Goal: Task Accomplishment & Management: Use online tool/utility

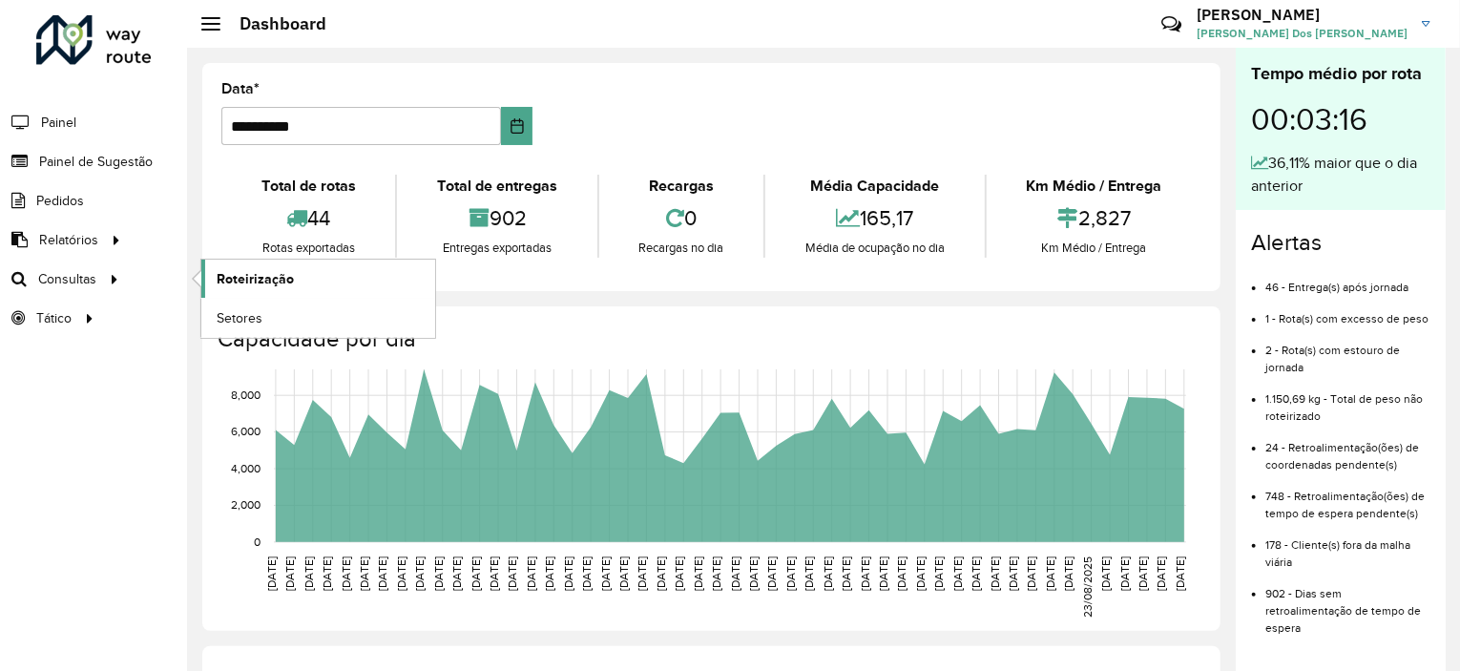
click at [269, 290] on link "Roteirização" at bounding box center [318, 278] width 234 height 38
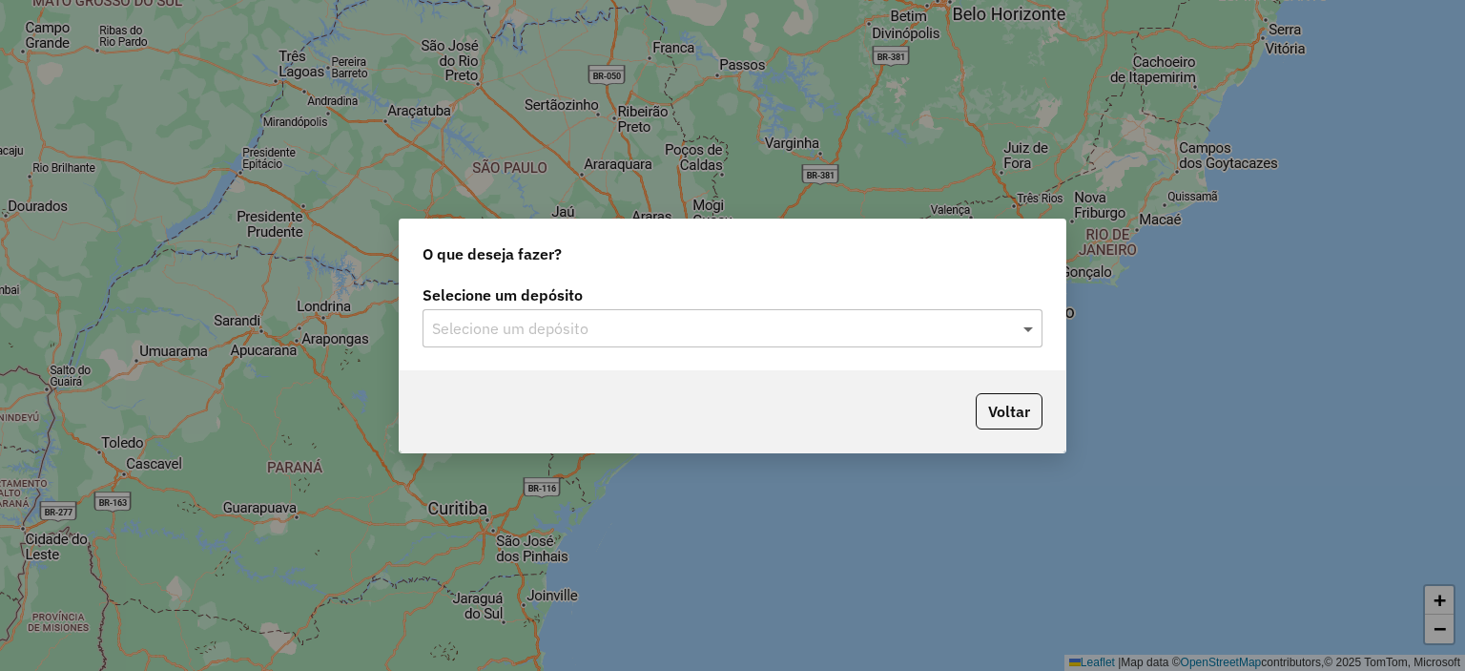
click at [1039, 332] on span at bounding box center [1031, 328] width 24 height 23
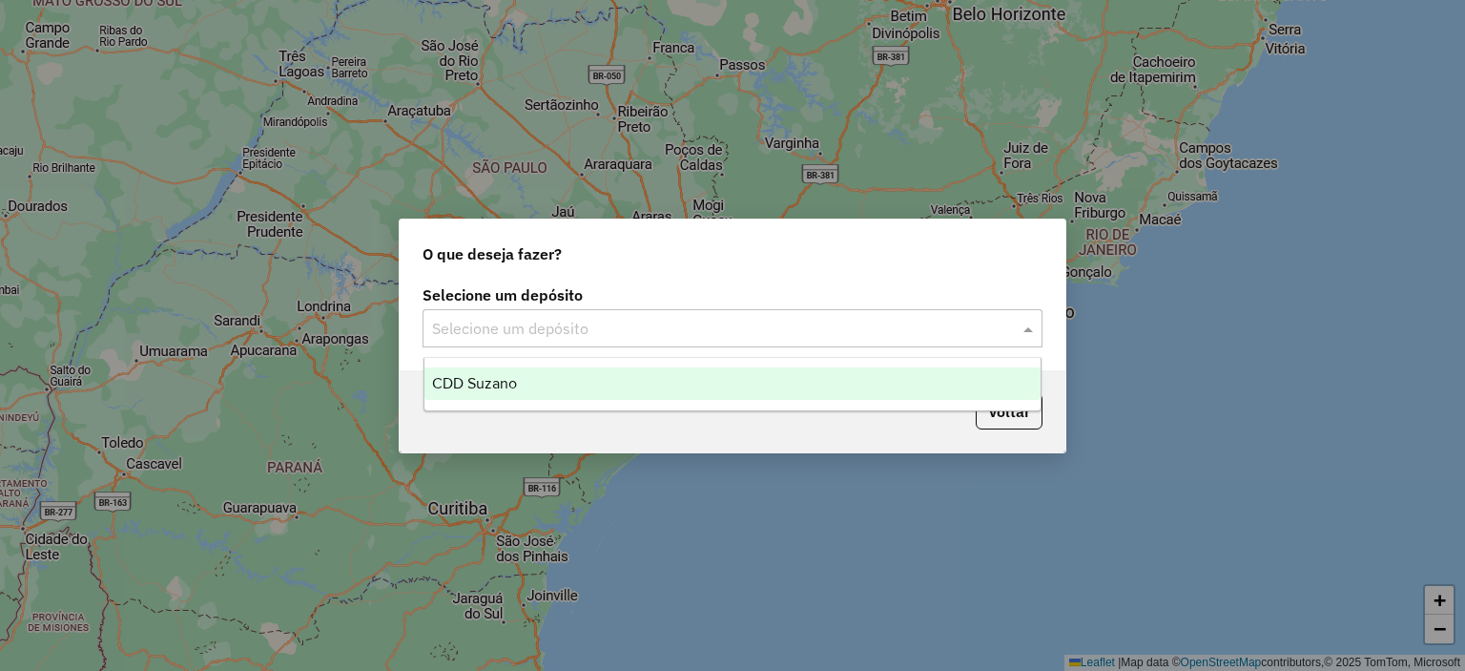
click at [679, 373] on div "CDD Suzano" at bounding box center [733, 383] width 617 height 32
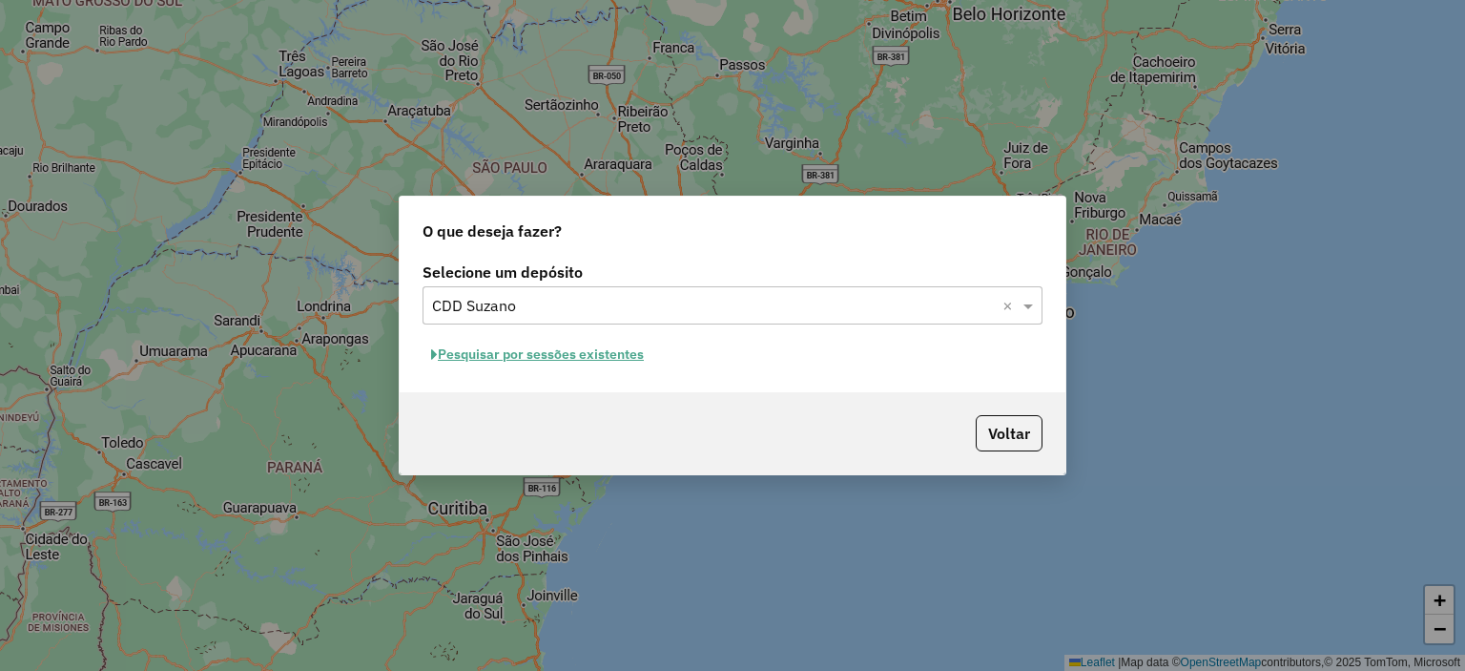
click at [603, 365] on button "Pesquisar por sessões existentes" at bounding box center [538, 355] width 230 height 30
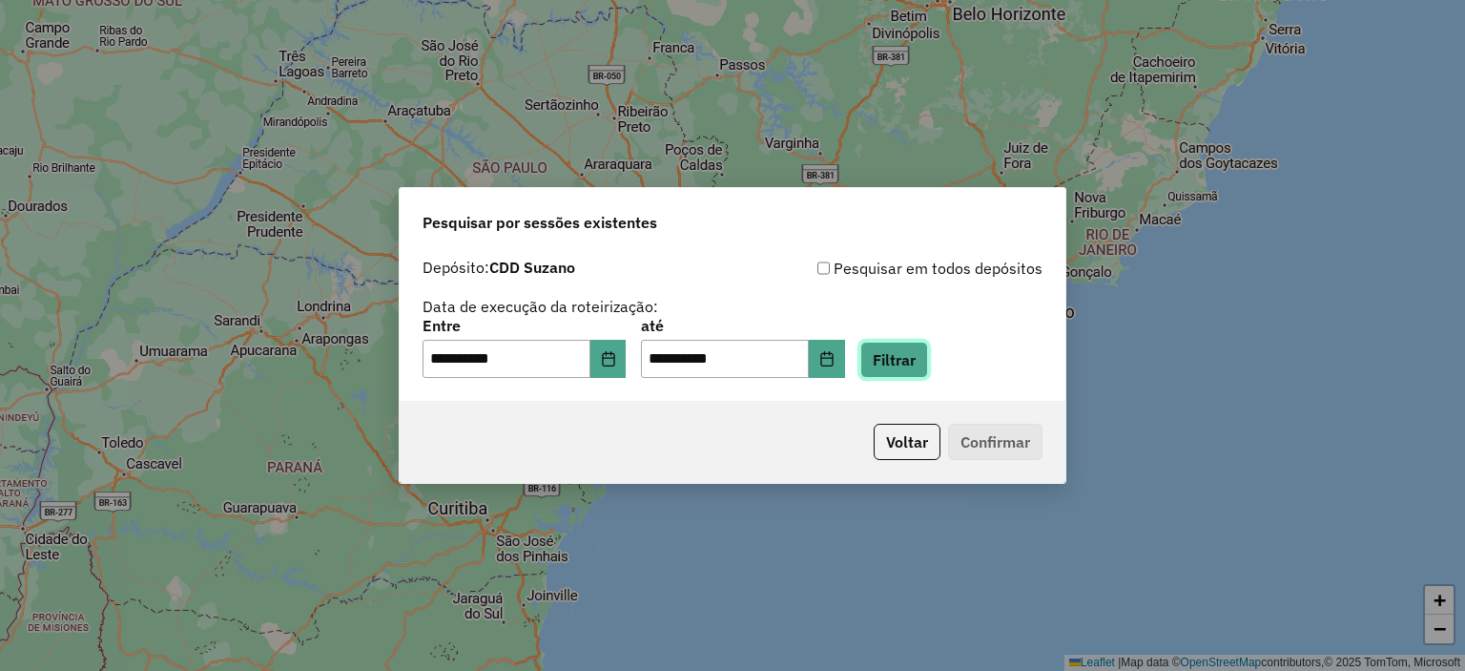
click at [901, 361] on button "Filtrar" at bounding box center [894, 360] width 68 height 36
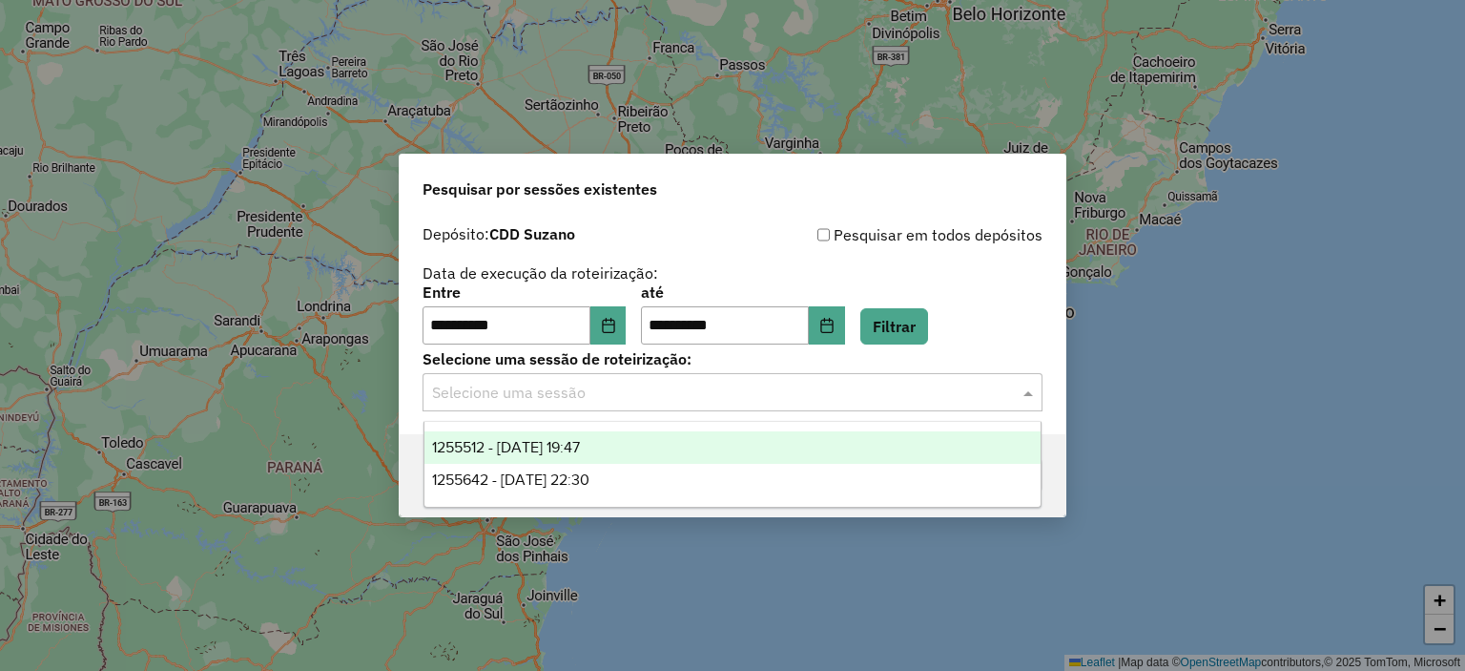
click at [889, 401] on input "text" at bounding box center [713, 393] width 563 height 23
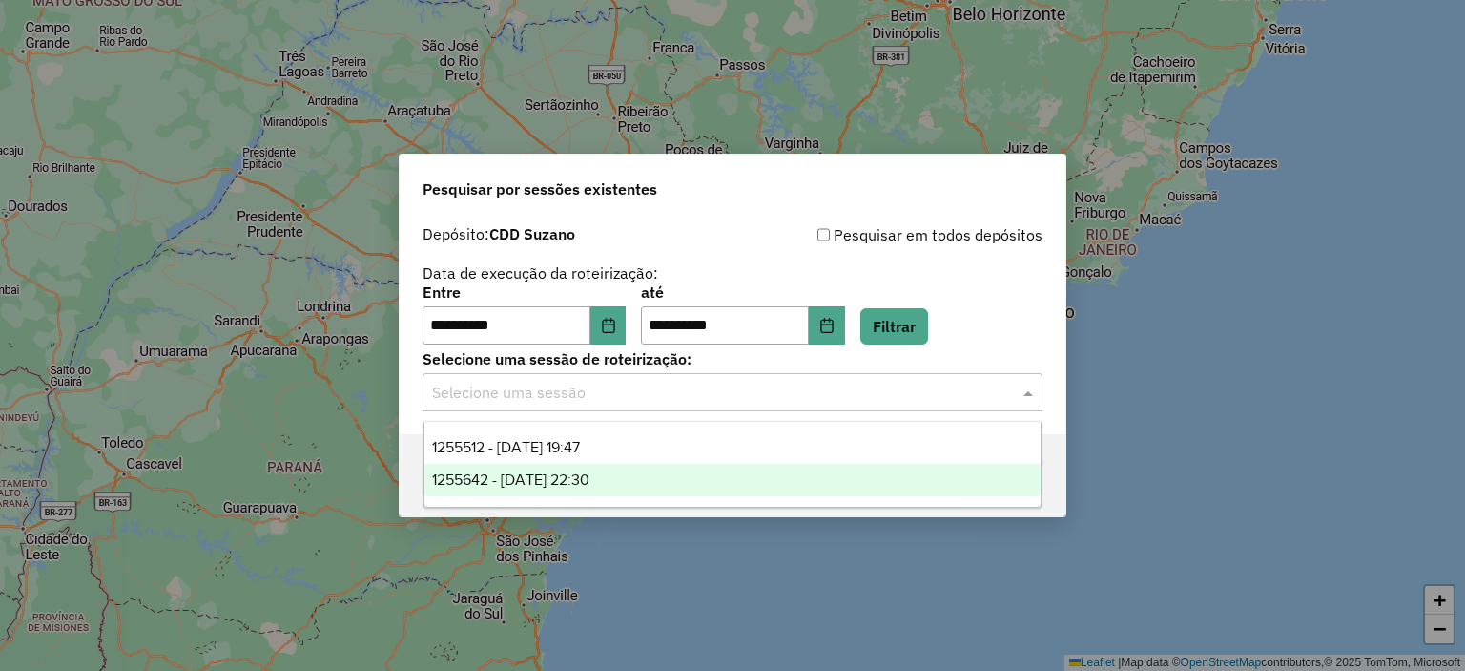
click at [660, 476] on div "1255642 - 29/08/2025 22:30" at bounding box center [733, 480] width 617 height 32
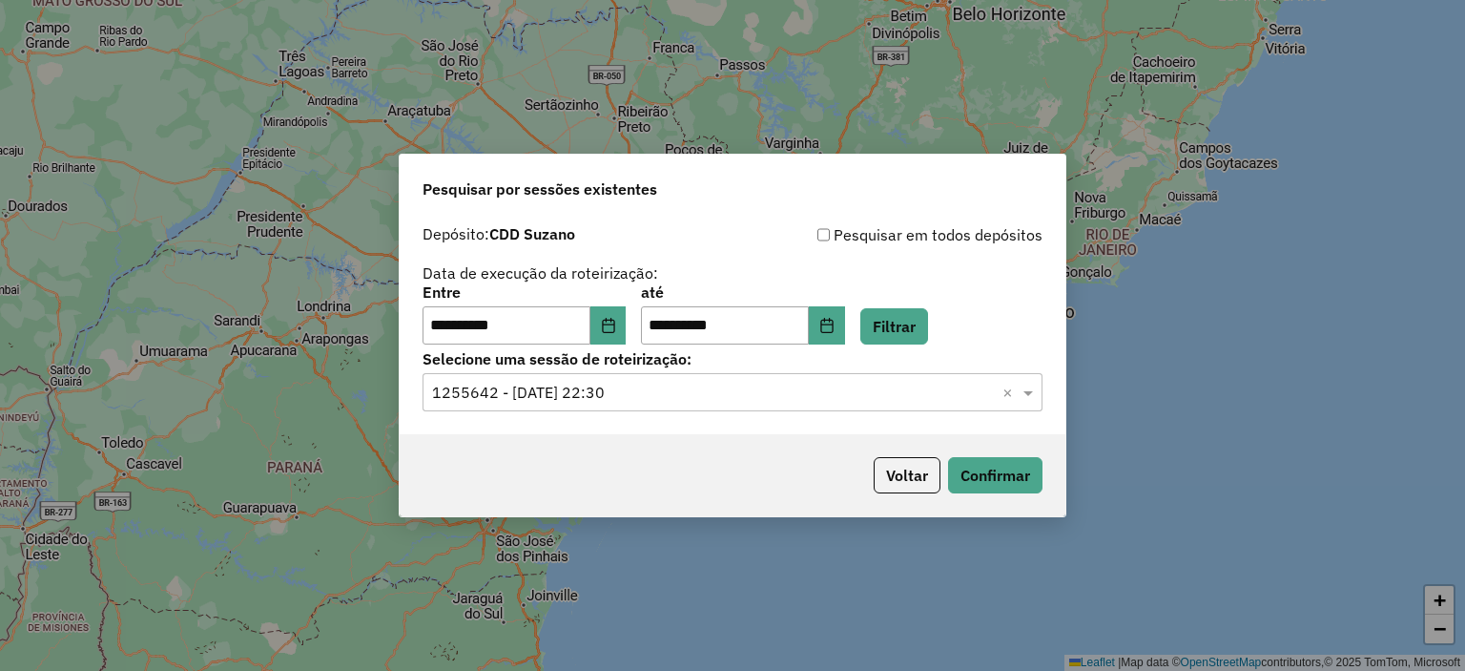
click at [691, 404] on input "text" at bounding box center [713, 393] width 563 height 23
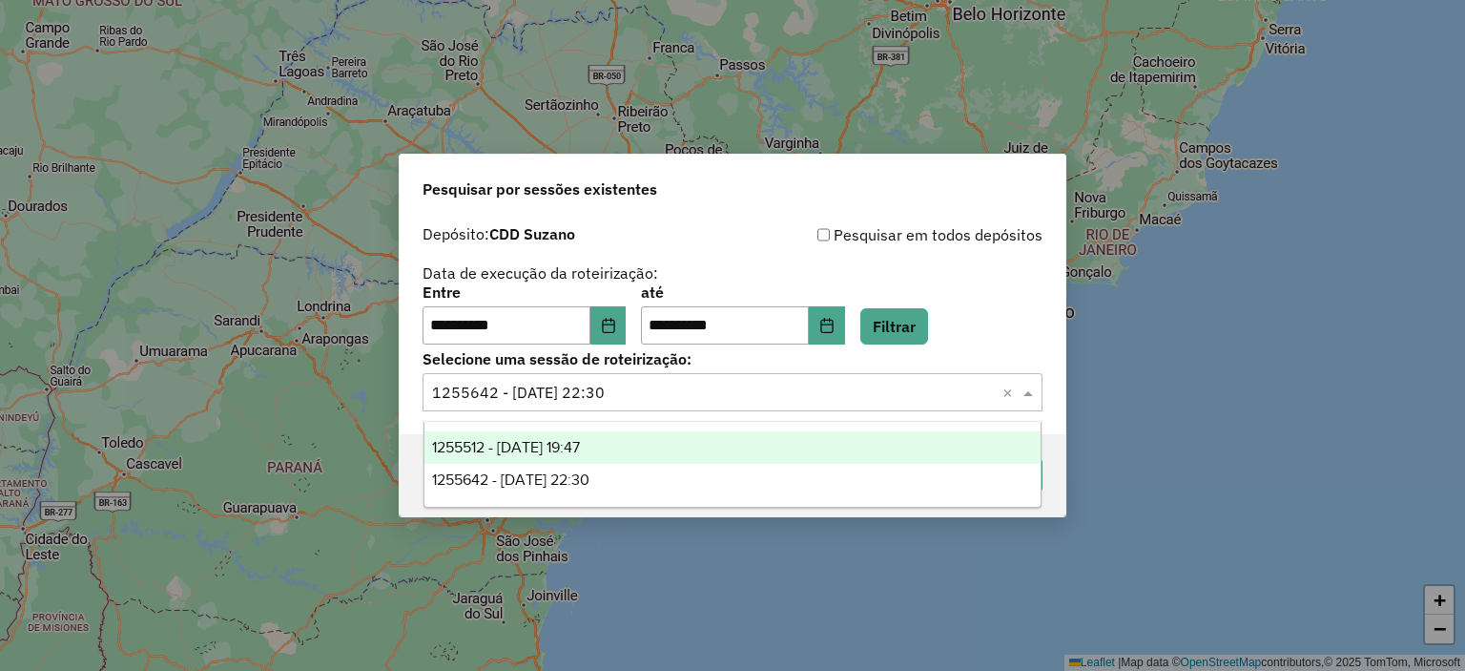
click at [662, 442] on div "1255512 - 29/08/2025 19:47" at bounding box center [733, 447] width 617 height 32
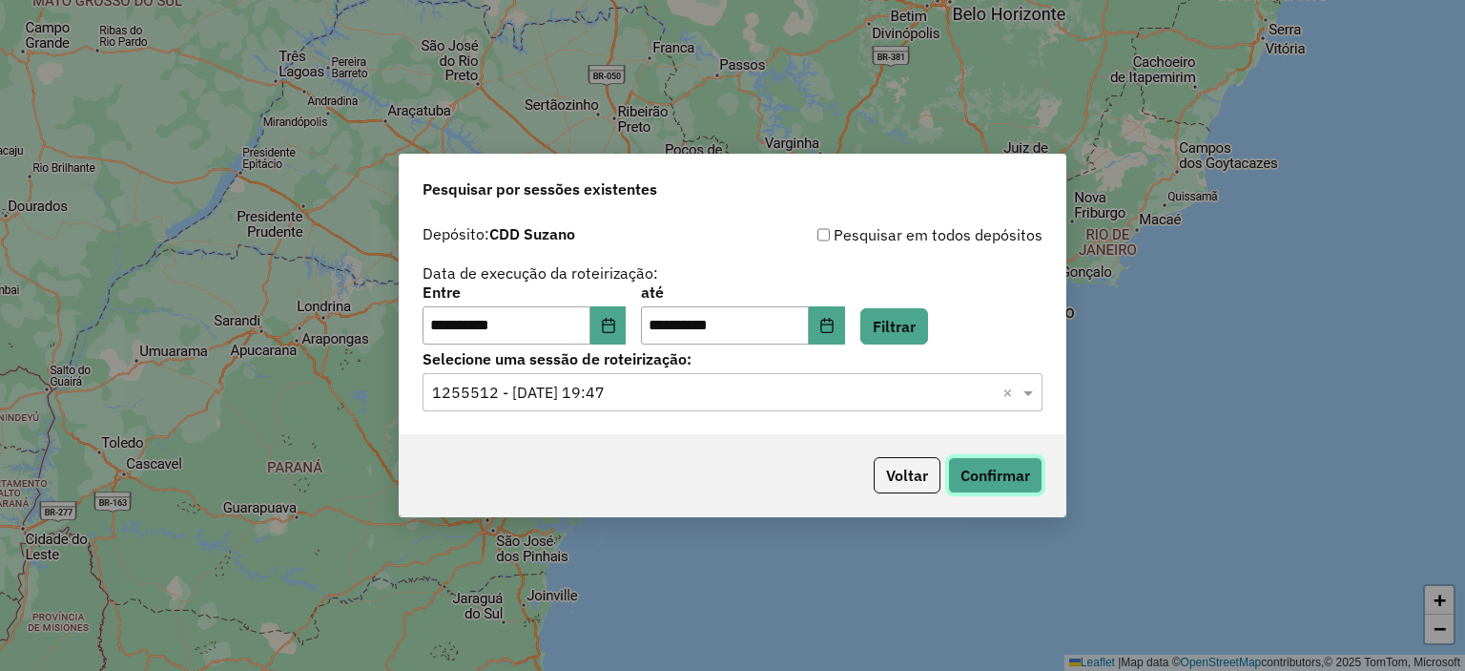
click at [1004, 480] on button "Confirmar" at bounding box center [995, 475] width 94 height 36
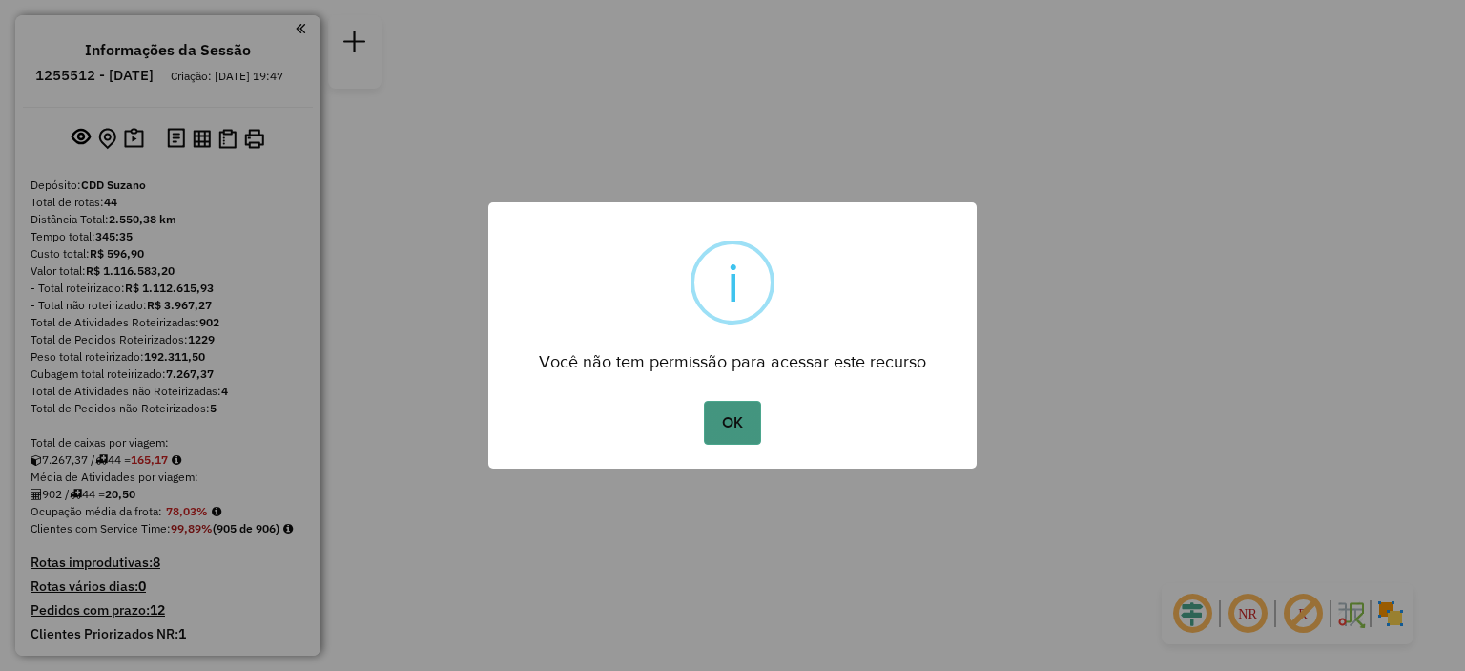
click at [719, 427] on button "OK" at bounding box center [732, 423] width 56 height 44
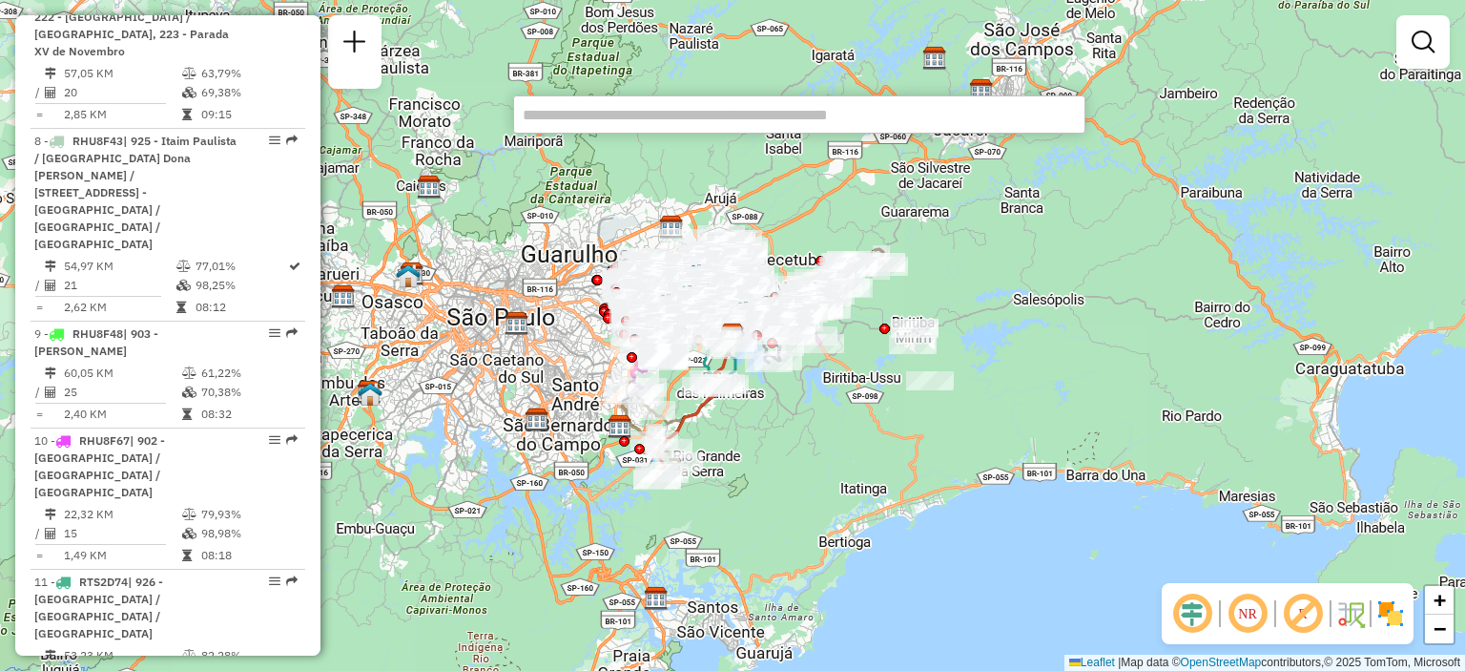
scroll to position [2629, 0]
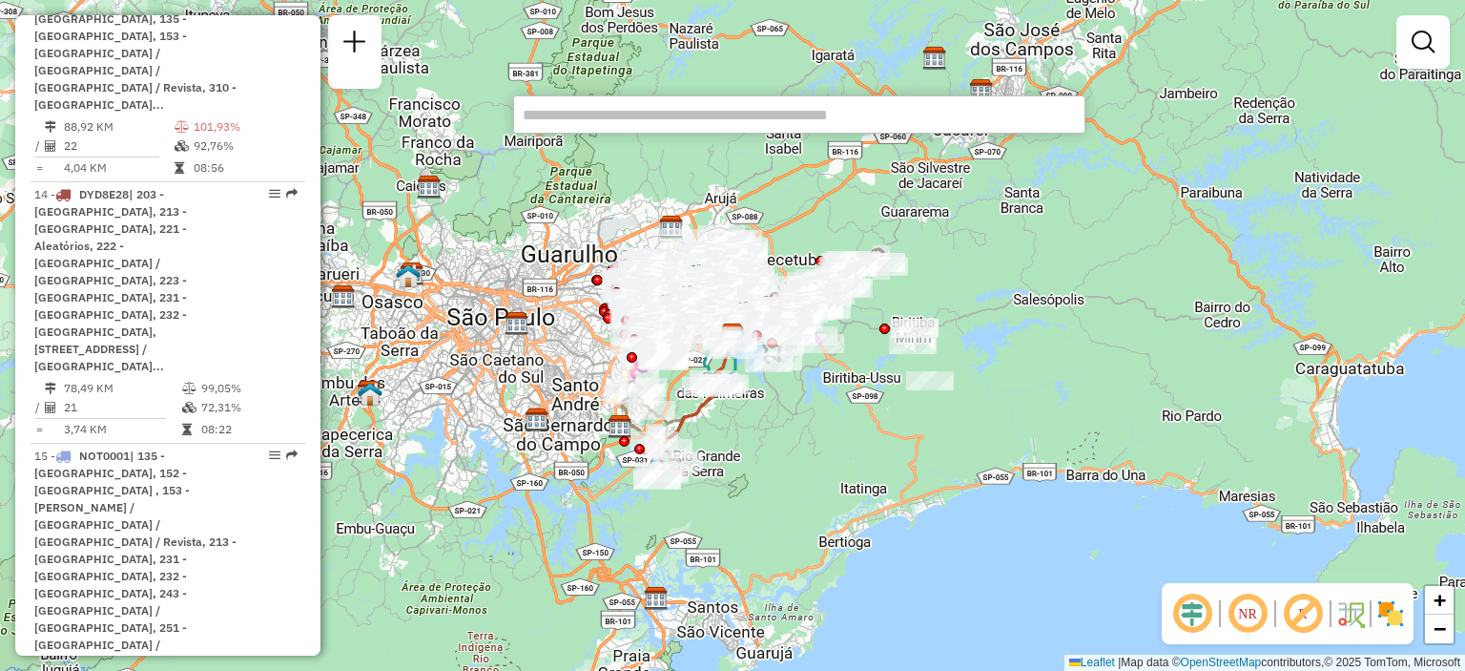
select select "**********"
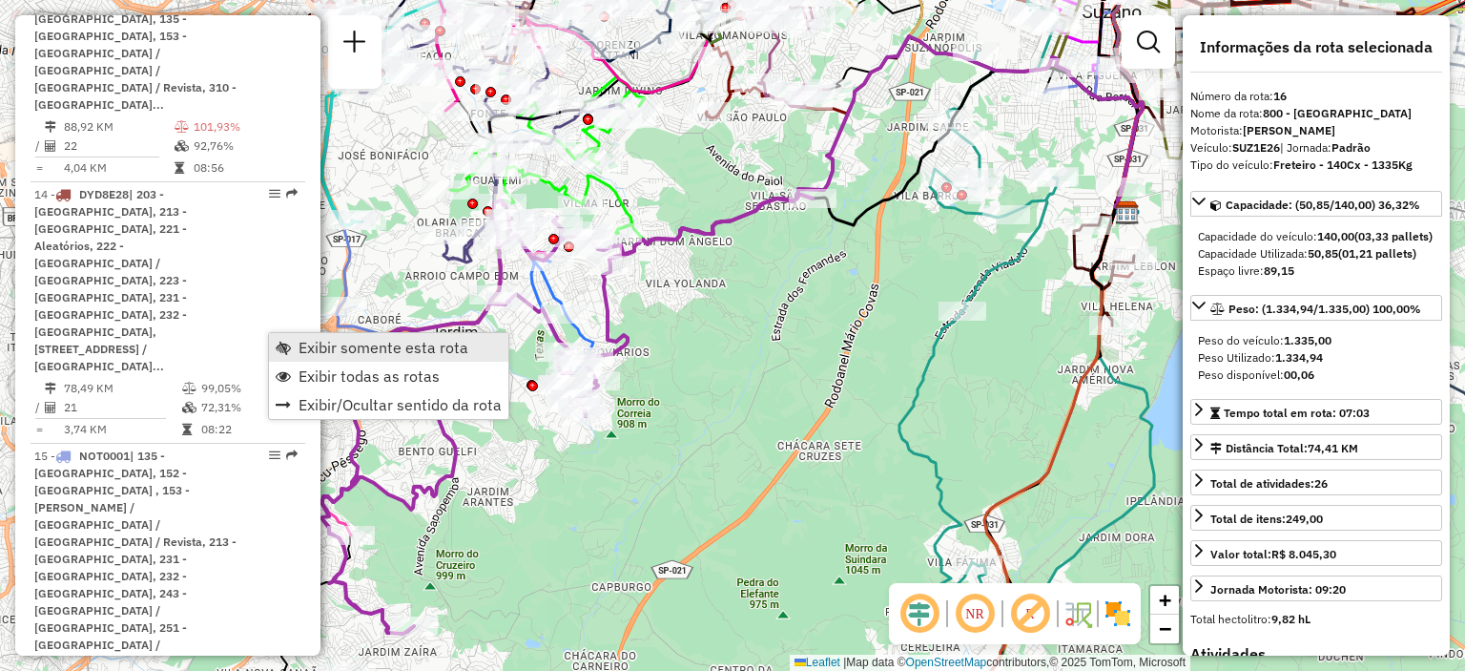
click at [343, 343] on span "Exibir somente esta rota" at bounding box center [384, 347] width 170 height 15
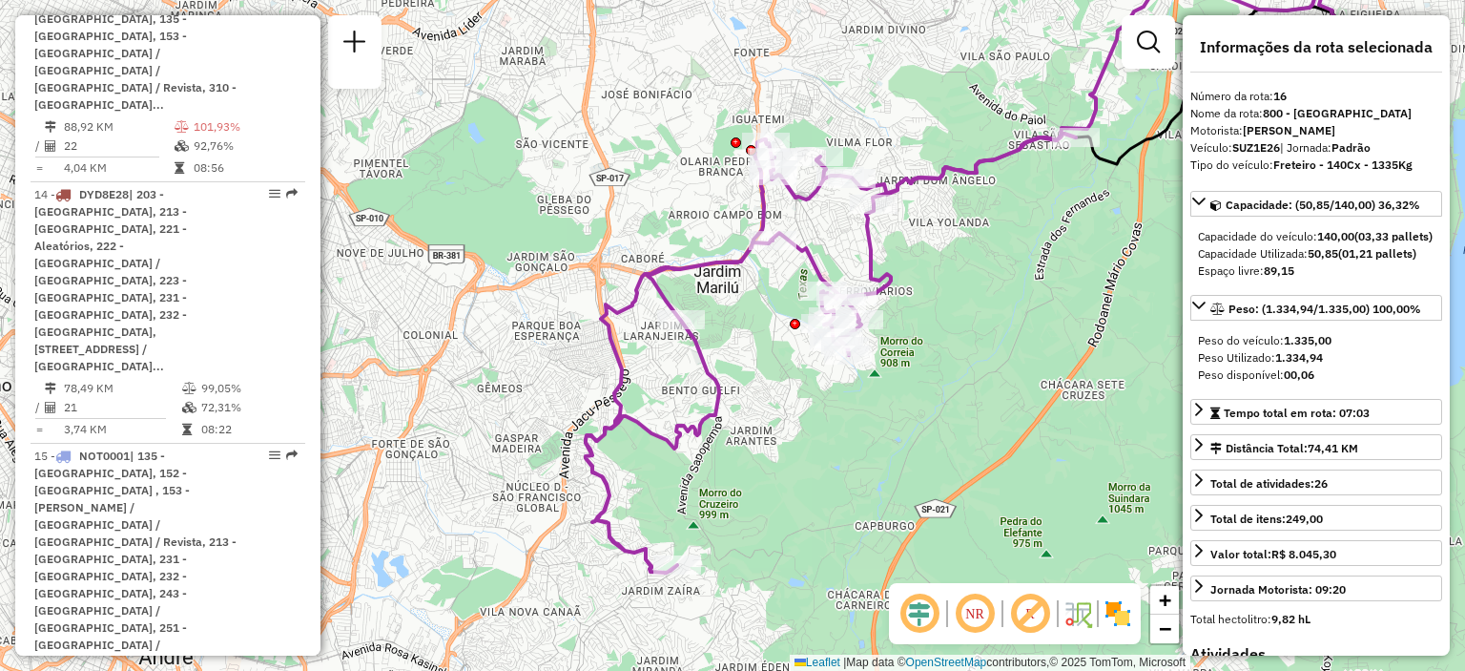
drag, startPoint x: 985, startPoint y: 423, endPoint x: 1034, endPoint y: 392, distance: 58.2
click at [1034, 392] on div "Janela de atendimento Grade de atendimento Capacidade Transportadoras Veículos …" at bounding box center [732, 335] width 1465 height 671
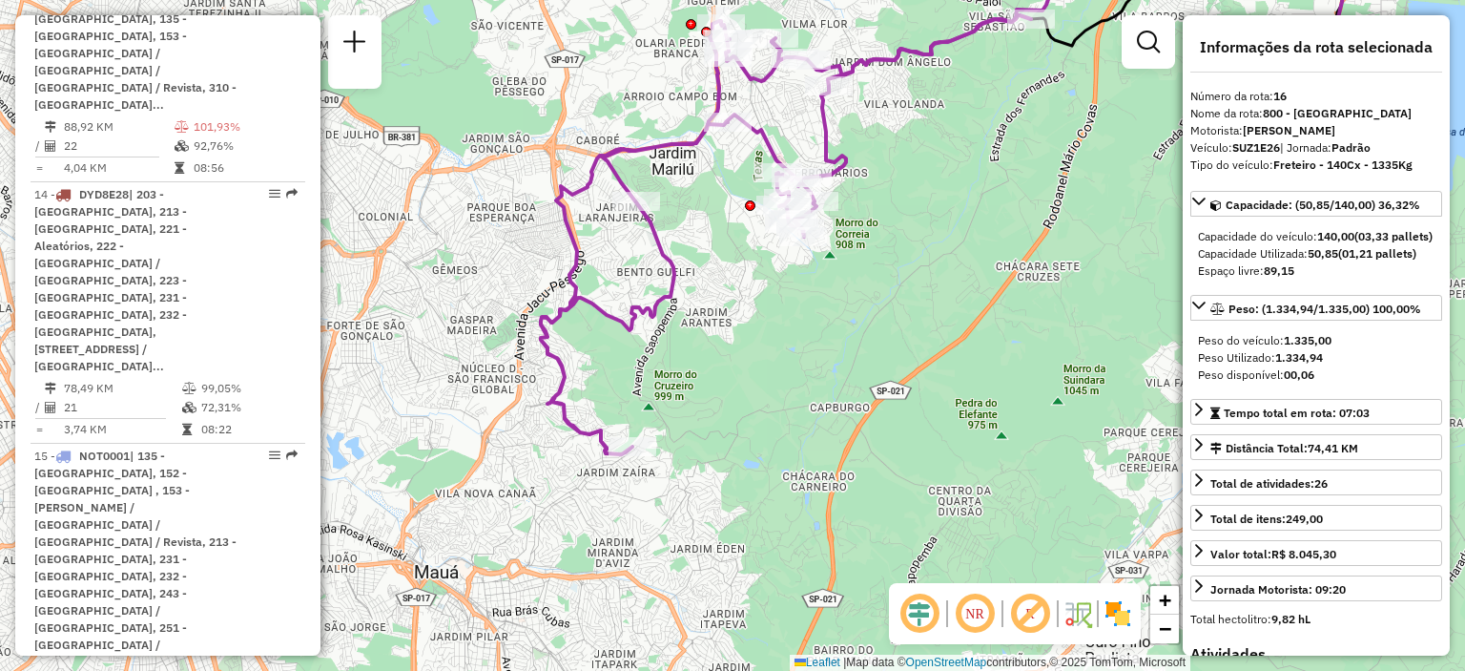
drag, startPoint x: 754, startPoint y: 567, endPoint x: 708, endPoint y: 446, distance: 129.5
click at [708, 446] on div "Janela de atendimento Grade de atendimento Capacidade Transportadoras Veículos …" at bounding box center [732, 335] width 1465 height 671
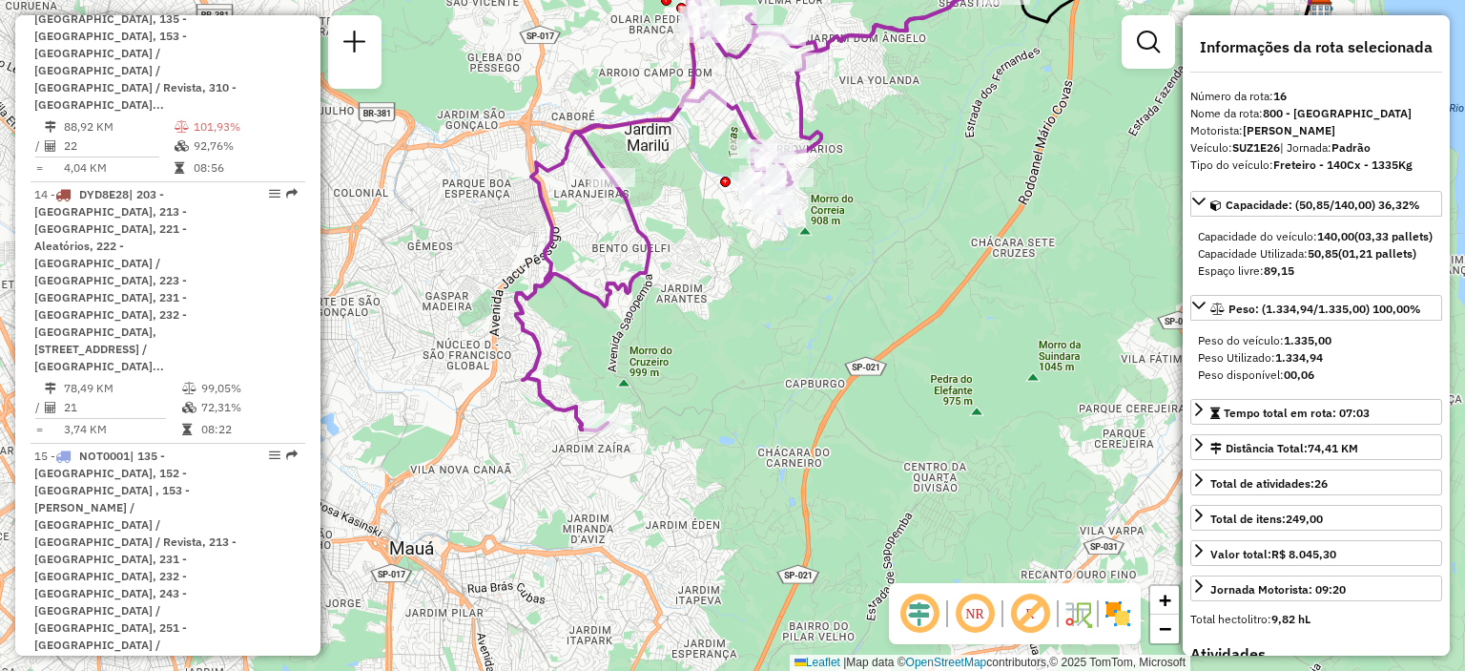
drag, startPoint x: 648, startPoint y: 402, endPoint x: 845, endPoint y: 419, distance: 198.2
click at [845, 419] on div "Janela de atendimento Grade de atendimento Capacidade Transportadoras Veículos …" at bounding box center [732, 335] width 1465 height 671
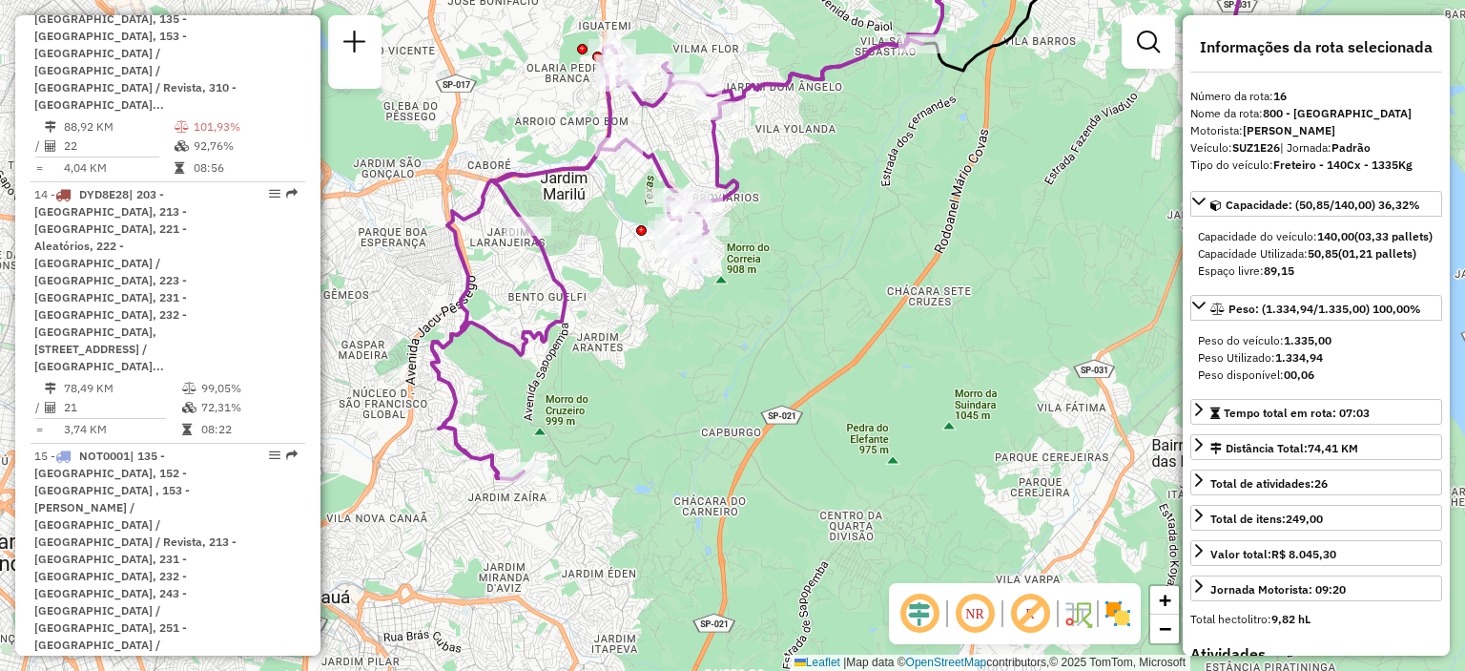
drag, startPoint x: 908, startPoint y: 338, endPoint x: 824, endPoint y: 386, distance: 97.0
click at [824, 386] on div "Janela de atendimento Grade de atendimento Capacidade Transportadoras Veículos …" at bounding box center [732, 335] width 1465 height 671
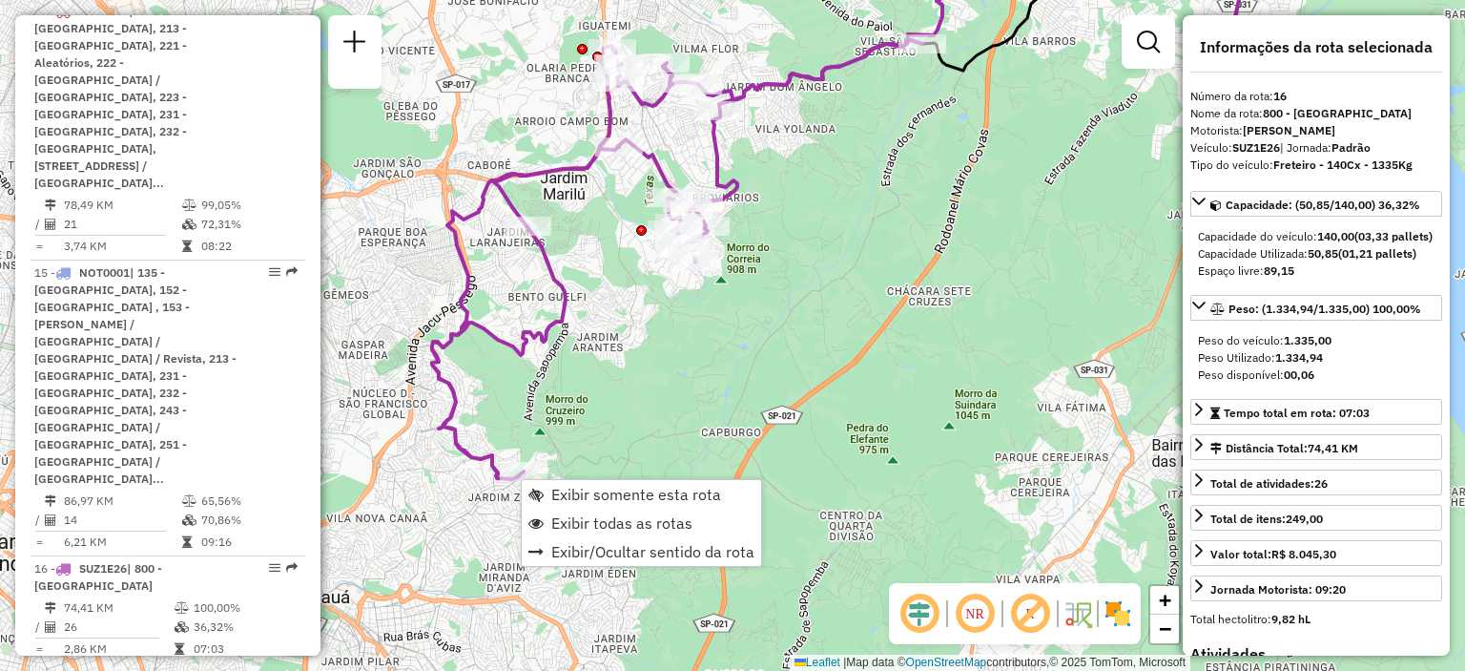
scroll to position [2937, 0]
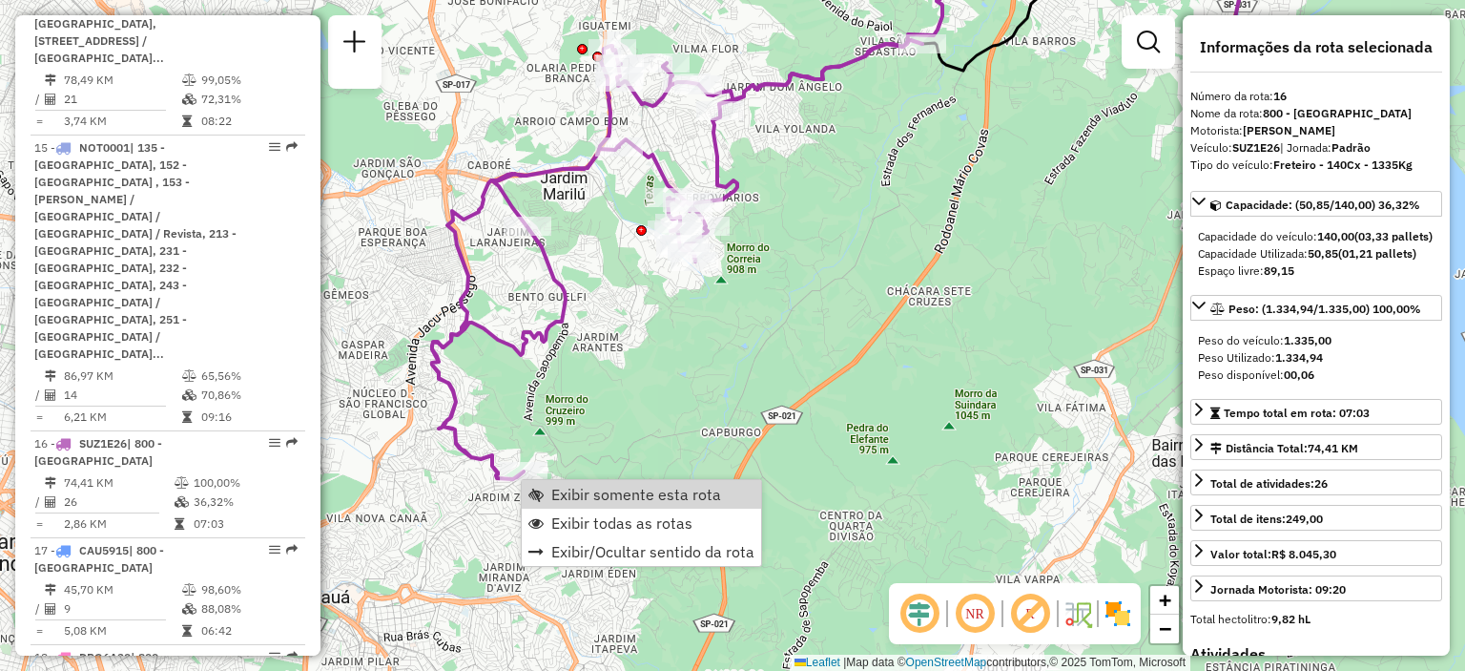
click at [724, 422] on div "Janela de atendimento Grade de atendimento Capacidade Transportadoras Veículos …" at bounding box center [732, 335] width 1465 height 671
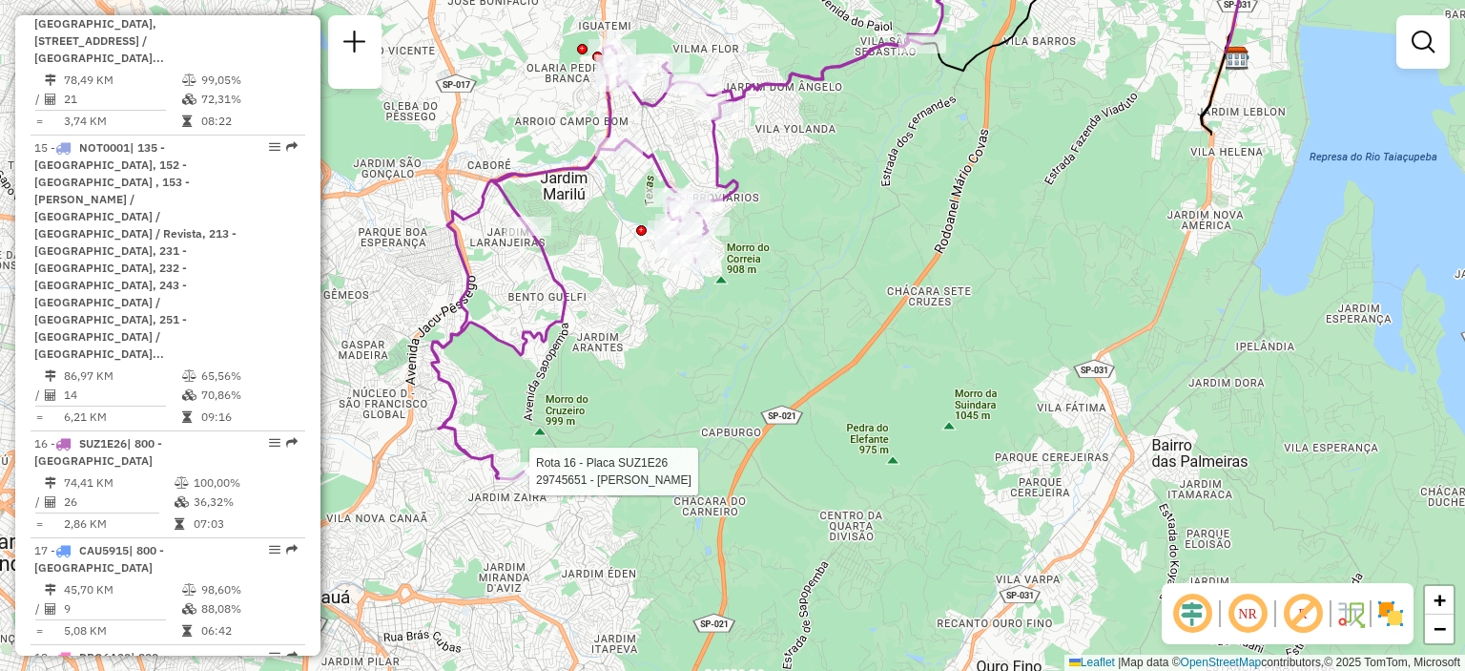
select select "**********"
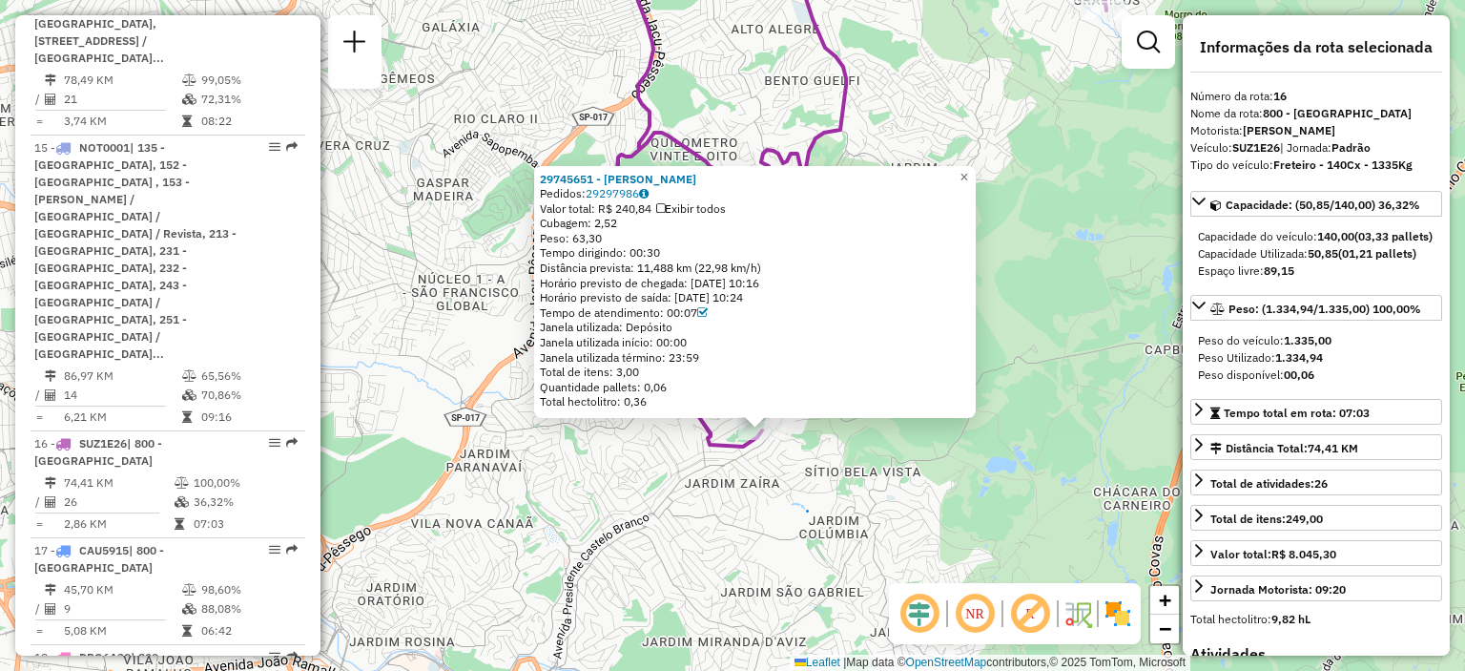
drag, startPoint x: 1026, startPoint y: 472, endPoint x: 733, endPoint y: 442, distance: 295.4
click at [735, 463] on div "29745651 - DAL RODRIGUES Pedidos: 29297986 Valor total: R$ 240,84 Exibir todos …" at bounding box center [732, 335] width 1465 height 671
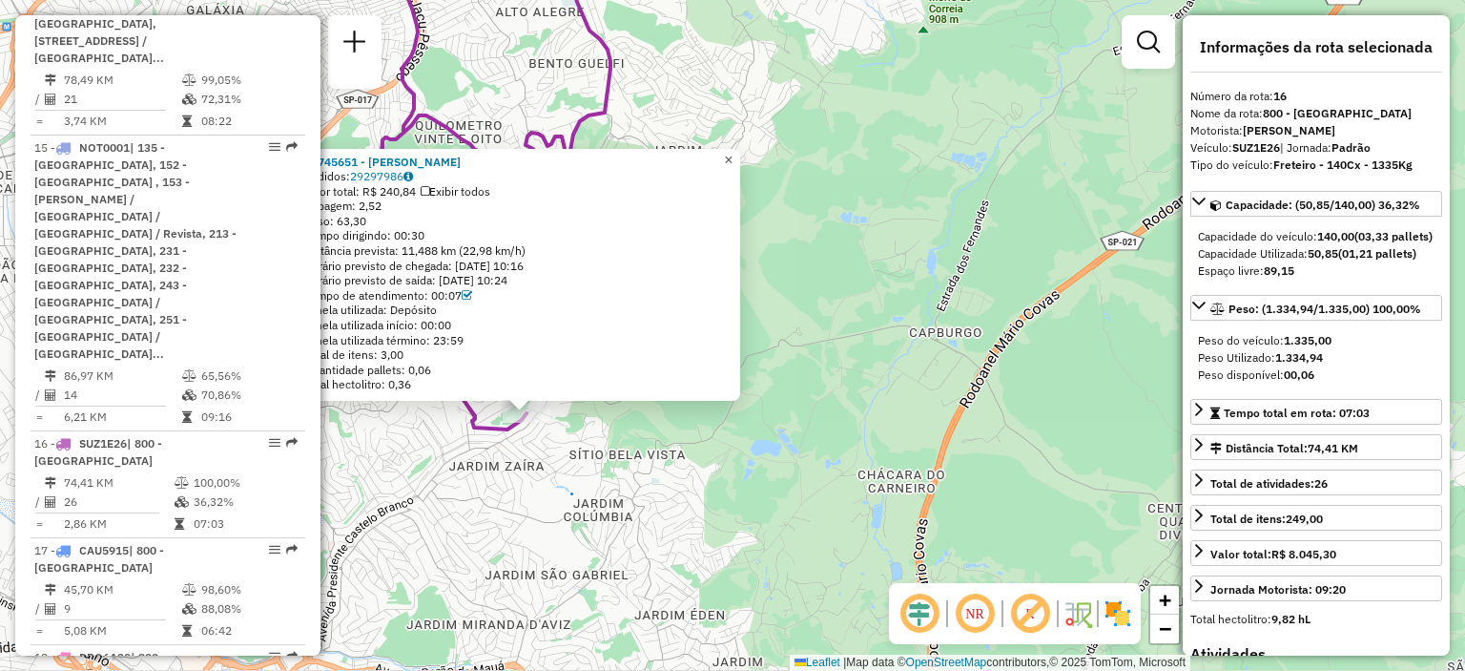
click at [733, 152] on span "×" at bounding box center [728, 160] width 9 height 16
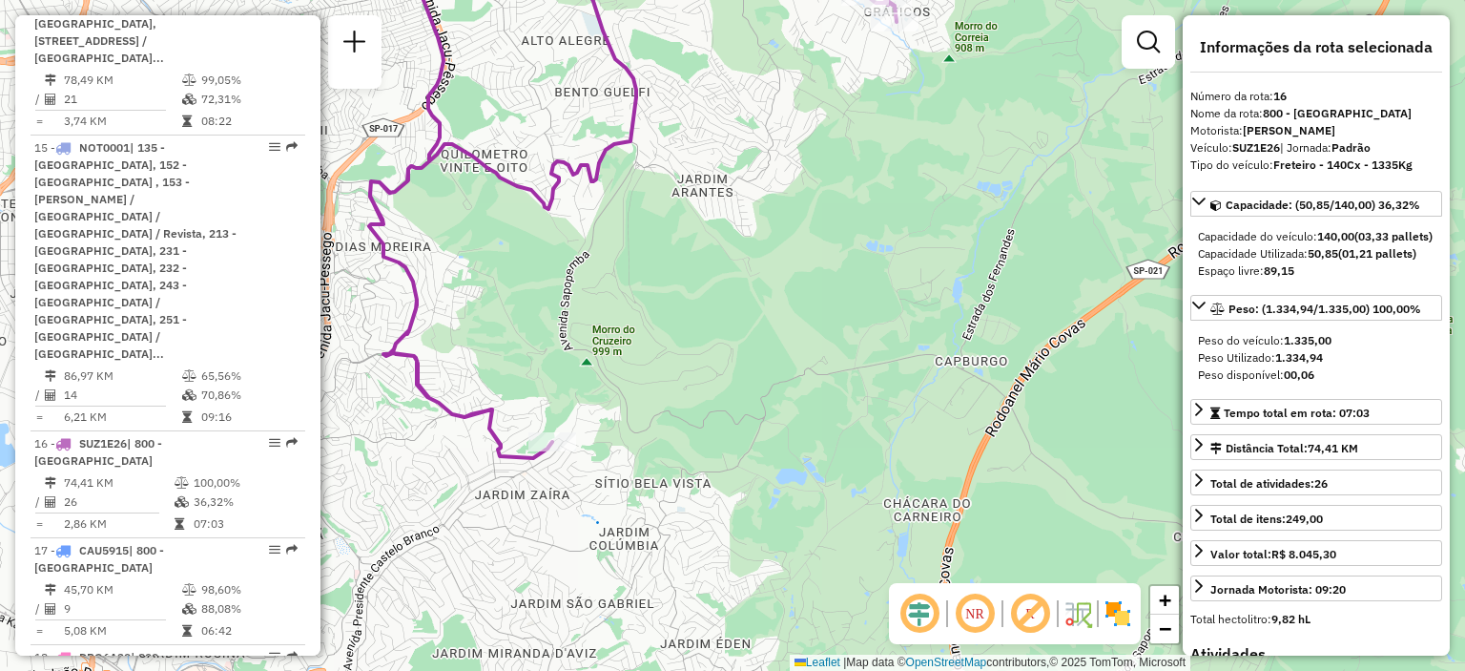
drag, startPoint x: 680, startPoint y: 323, endPoint x: 742, endPoint y: 421, distance: 115.4
click at [742, 421] on div "Janela de atendimento Grade de atendimento Capacidade Transportadoras Veículos …" at bounding box center [732, 335] width 1465 height 671
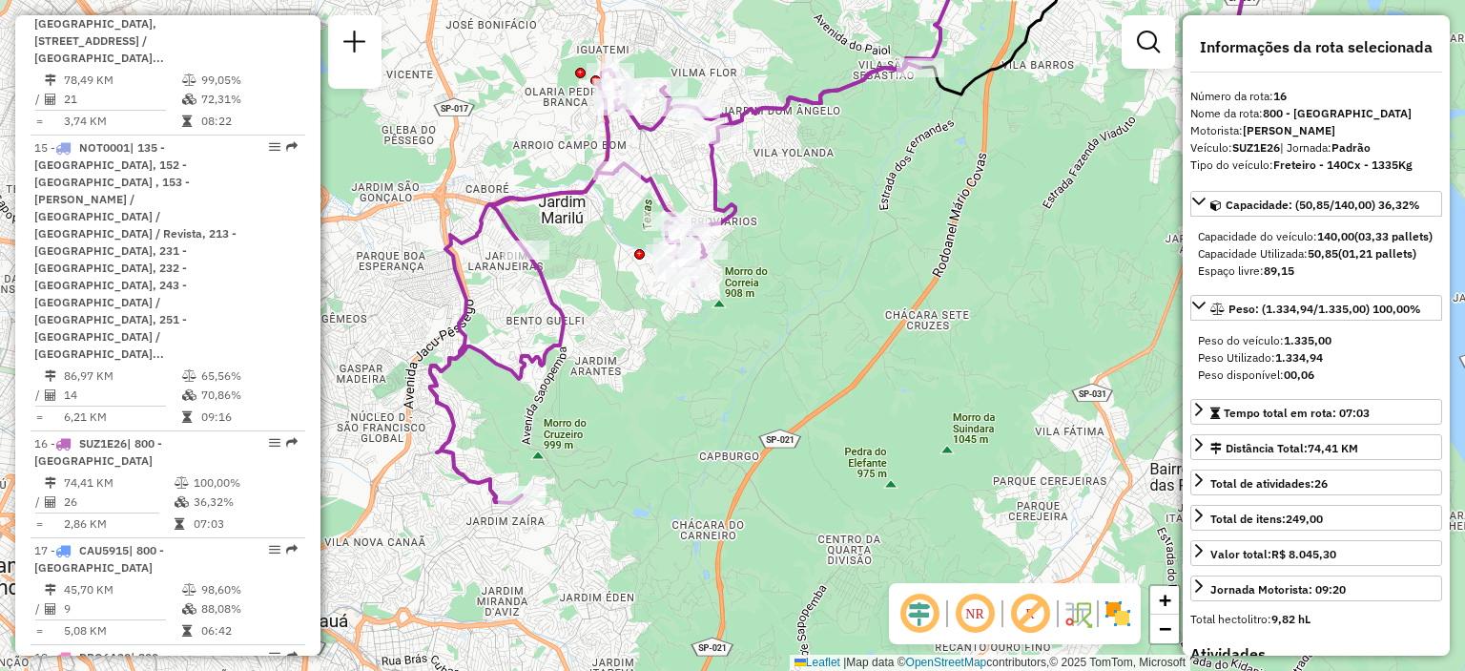
drag, startPoint x: 881, startPoint y: 444, endPoint x: 820, endPoint y: 455, distance: 61.2
click at [820, 455] on div "Janela de atendimento Grade de atendimento Capacidade Transportadoras Veículos …" at bounding box center [732, 335] width 1465 height 671
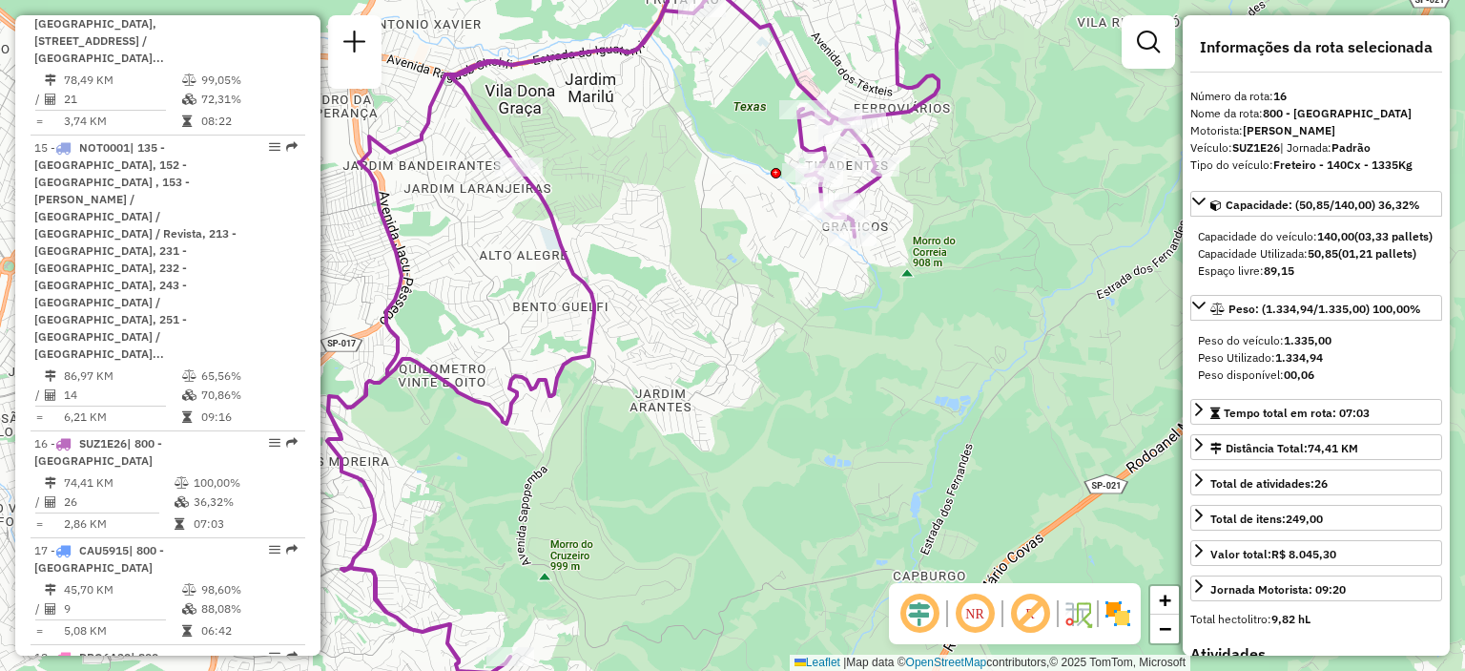
drag, startPoint x: 687, startPoint y: 392, endPoint x: 692, endPoint y: 362, distance: 30.9
click at [692, 362] on div "Janela de atendimento Grade de atendimento Capacidade Transportadoras Veículos …" at bounding box center [732, 335] width 1465 height 671
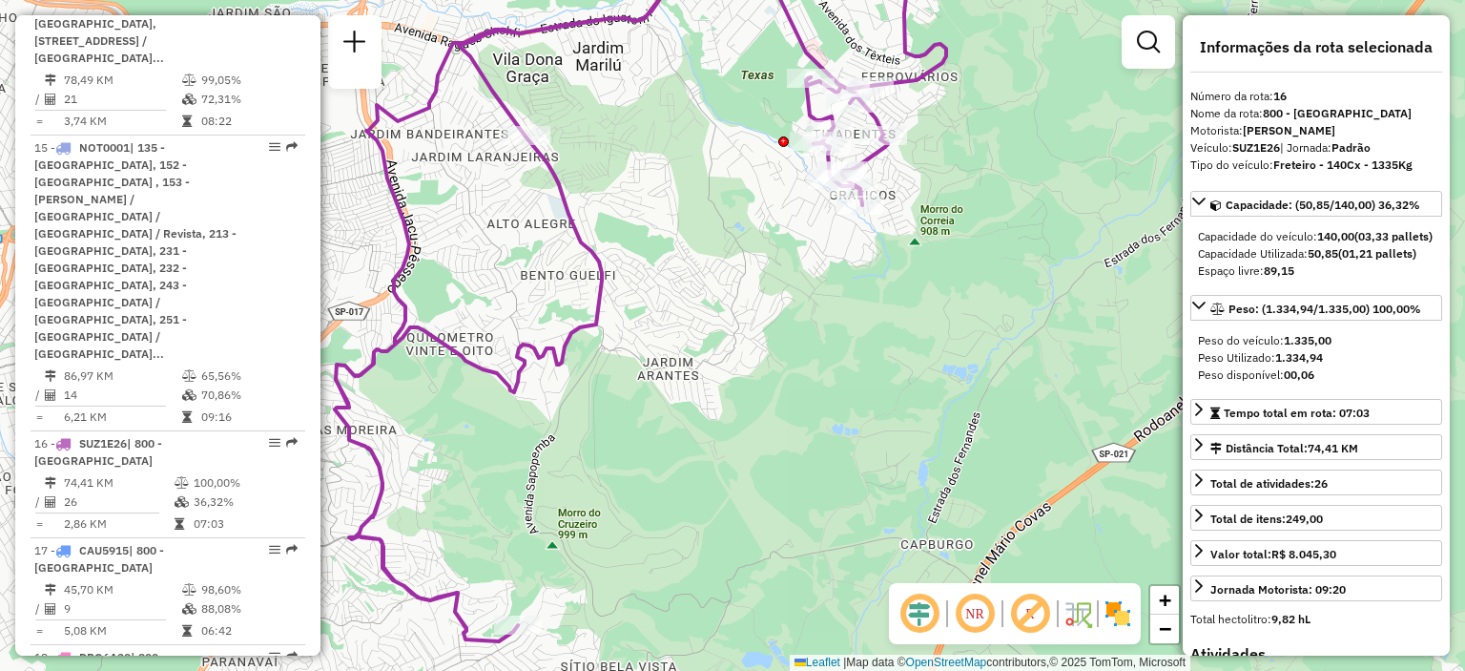
drag, startPoint x: 668, startPoint y: 503, endPoint x: 675, endPoint y: 474, distance: 29.6
click at [675, 474] on div "Janela de atendimento Grade de atendimento Capacidade Transportadoras Veículos …" at bounding box center [732, 335] width 1465 height 671
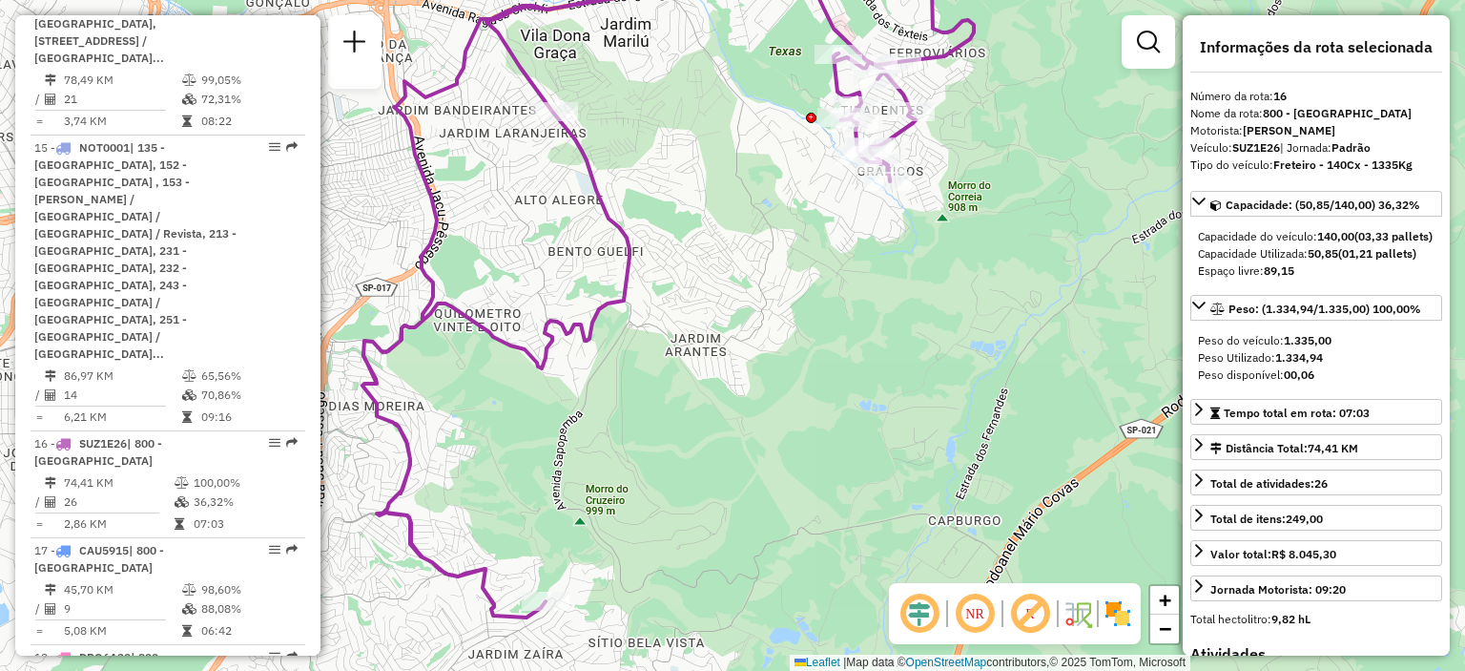
drag, startPoint x: 564, startPoint y: 472, endPoint x: 591, endPoint y: 448, distance: 36.5
click at [591, 448] on div "Janela de atendimento Grade de atendimento Capacidade Transportadoras Veículos …" at bounding box center [732, 335] width 1465 height 671
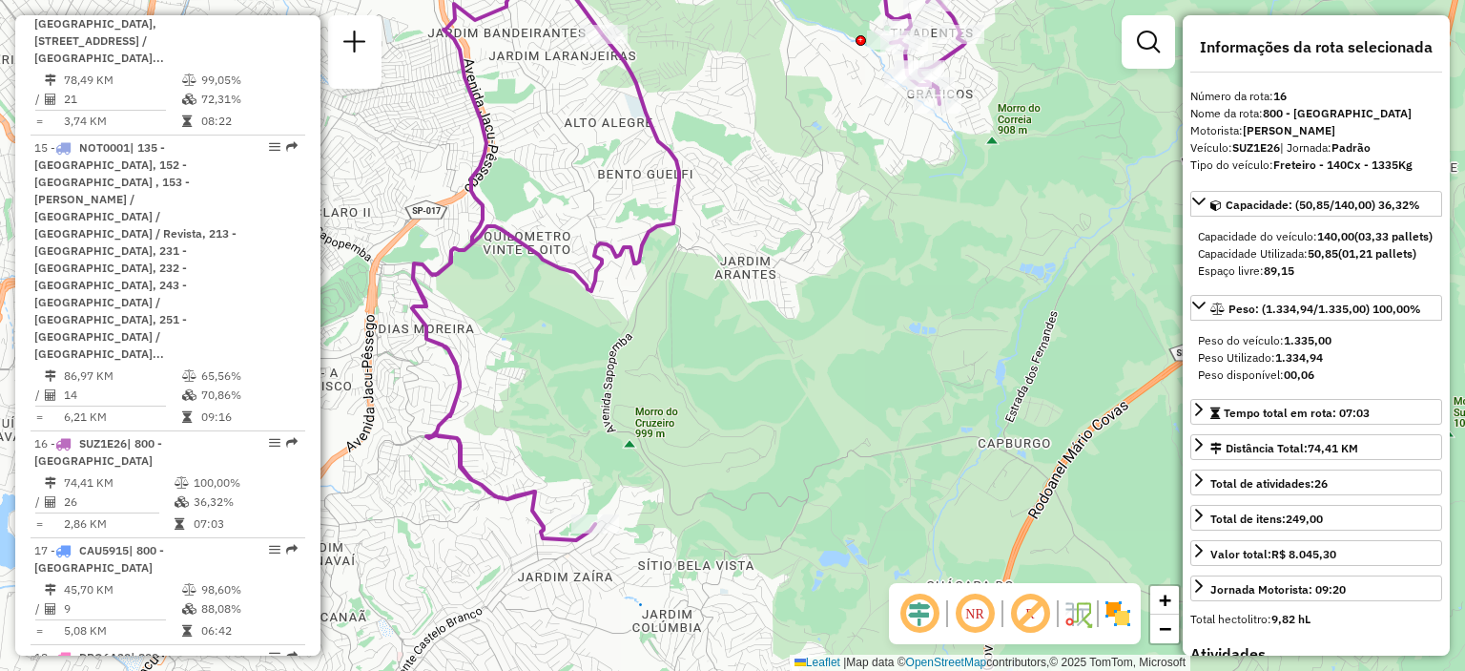
drag, startPoint x: 613, startPoint y: 495, endPoint x: 663, endPoint y: 418, distance: 91.8
click at [663, 418] on div "Janela de atendimento Grade de atendimento Capacidade Transportadoras Veículos …" at bounding box center [732, 335] width 1465 height 671
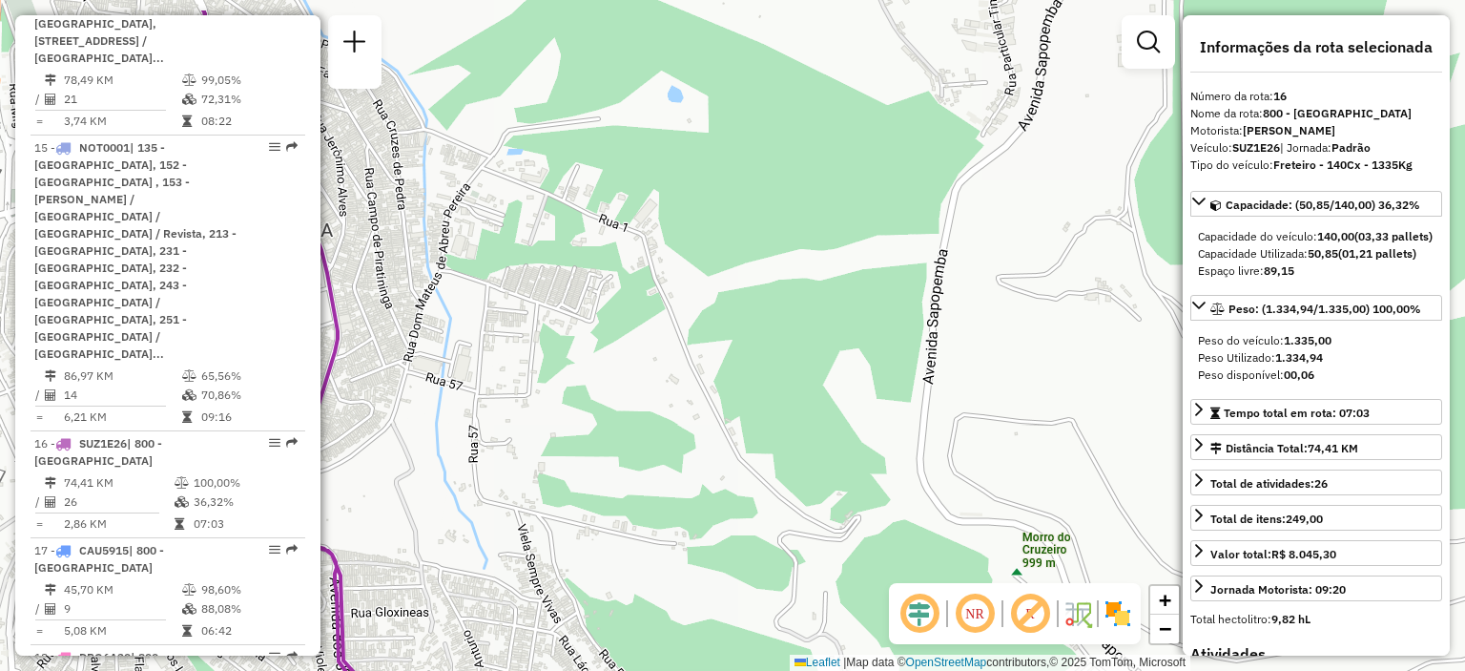
drag, startPoint x: 665, startPoint y: 353, endPoint x: 686, endPoint y: 430, distance: 80.1
click at [686, 430] on div "Janela de atendimento Grade de atendimento Capacidade Transportadoras Veículos …" at bounding box center [732, 335] width 1465 height 671
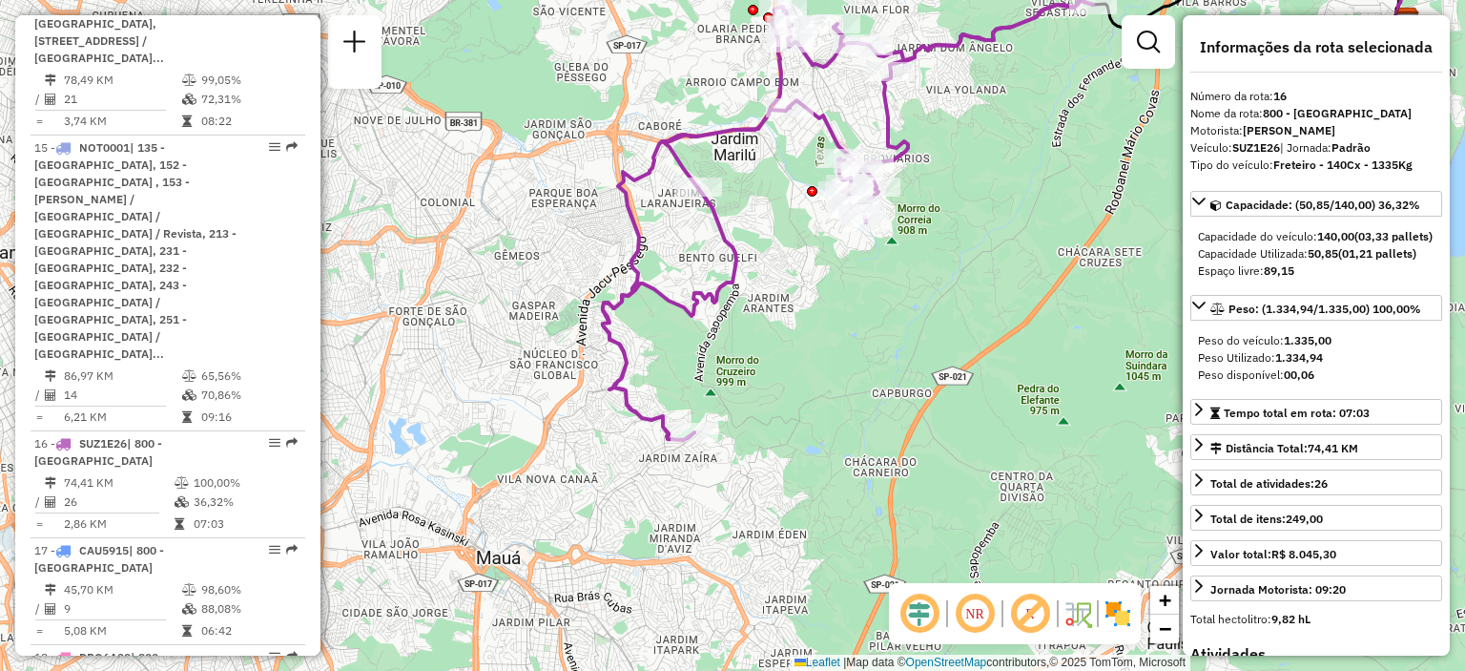
drag, startPoint x: 796, startPoint y: 491, endPoint x: 818, endPoint y: 435, distance: 60.4
click at [818, 435] on div "Janela de atendimento Grade de atendimento Capacidade Transportadoras Veículos …" at bounding box center [732, 335] width 1465 height 671
